Goal: Navigation & Orientation: Find specific page/section

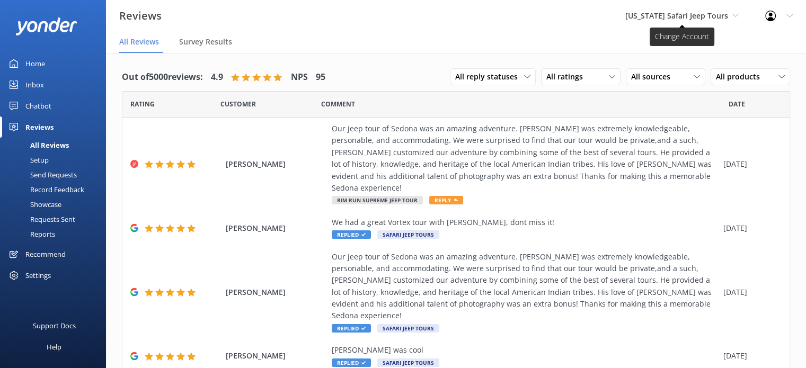
click at [648, 16] on span "[US_STATE] Safari Jeep Tours" at bounding box center [676, 16] width 103 height 10
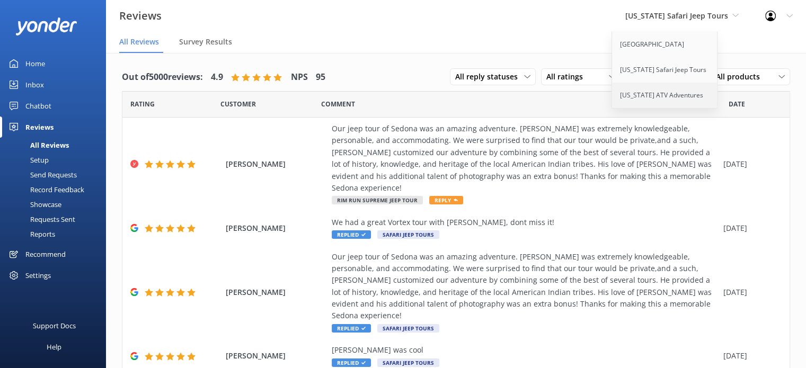
click at [656, 86] on link "[US_STATE] ATV Adventures" at bounding box center [665, 95] width 106 height 25
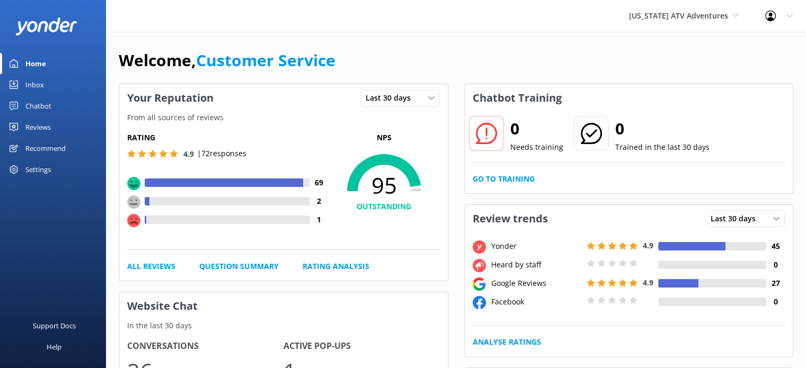
click at [32, 62] on div "Home" at bounding box center [35, 63] width 21 height 21
